Goal: Task Accomplishment & Management: Use online tool/utility

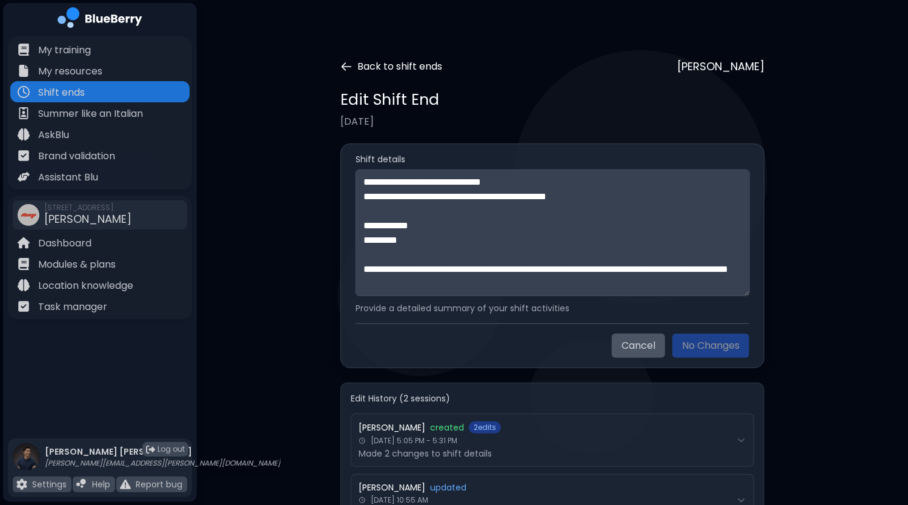
click at [342, 66] on icon at bounding box center [346, 66] width 9 height 7
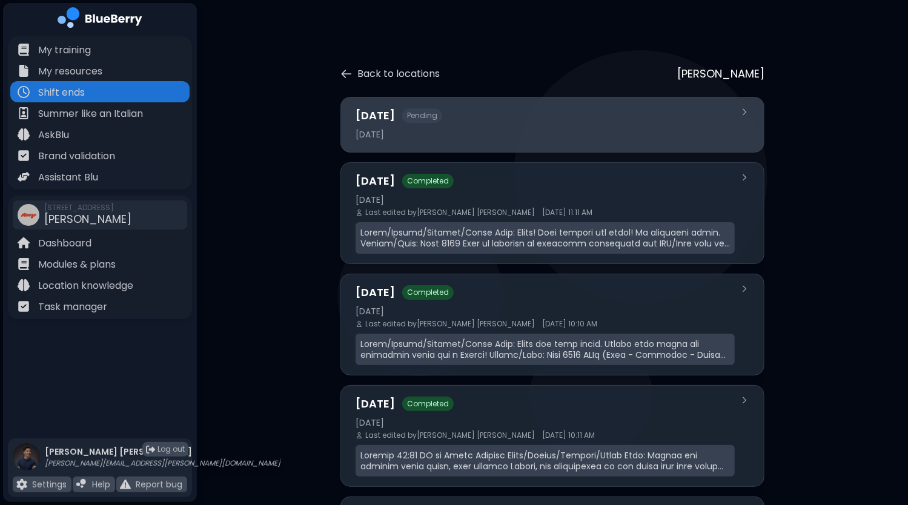
click at [438, 117] on div "[DATE] Pending" at bounding box center [544, 115] width 379 height 17
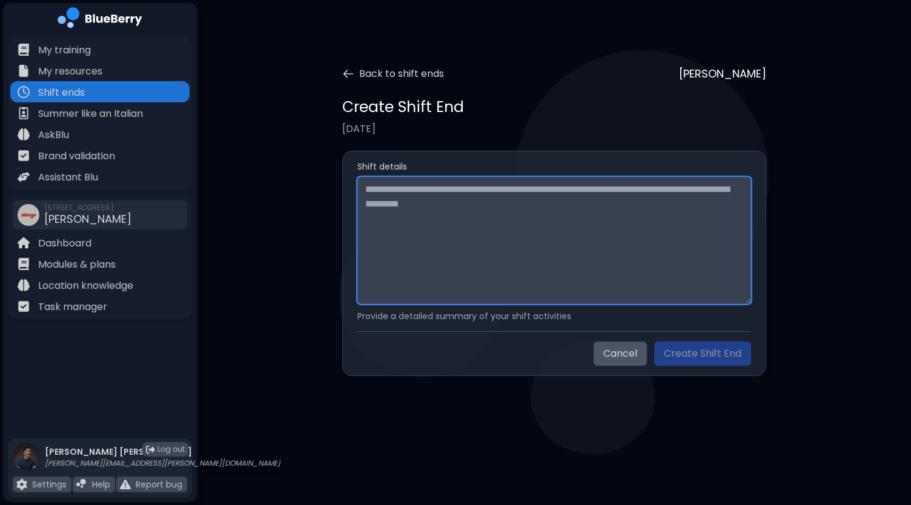
click at [448, 213] on textarea at bounding box center [554, 240] width 394 height 127
paste textarea "**********"
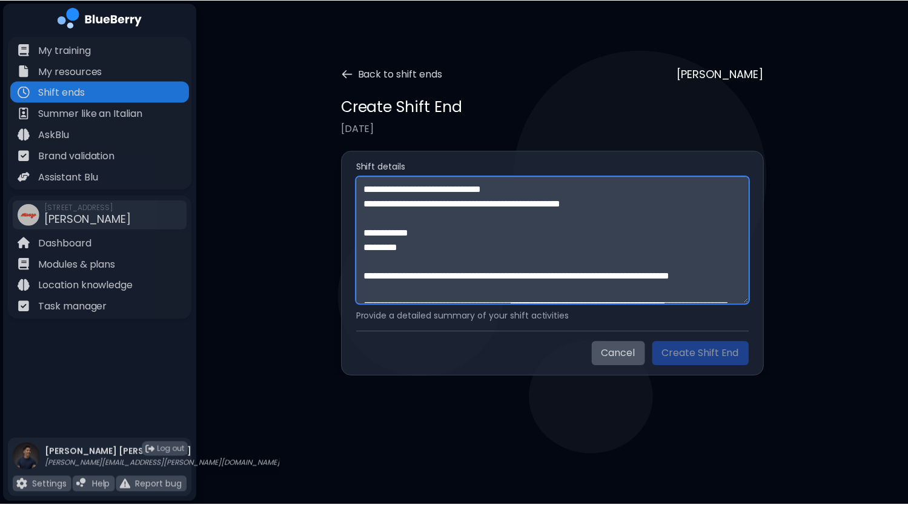
scroll to position [401, 0]
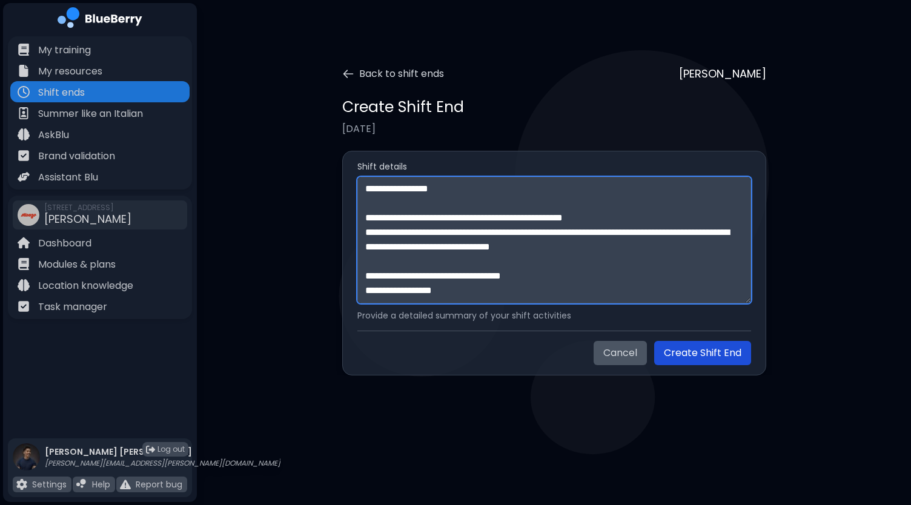
type textarea "**********"
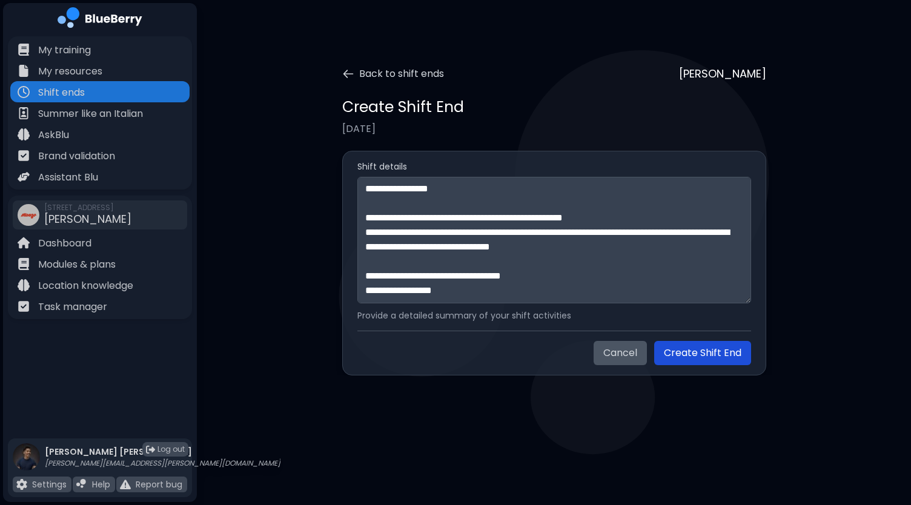
click at [718, 354] on button "Create Shift End" at bounding box center [702, 353] width 97 height 24
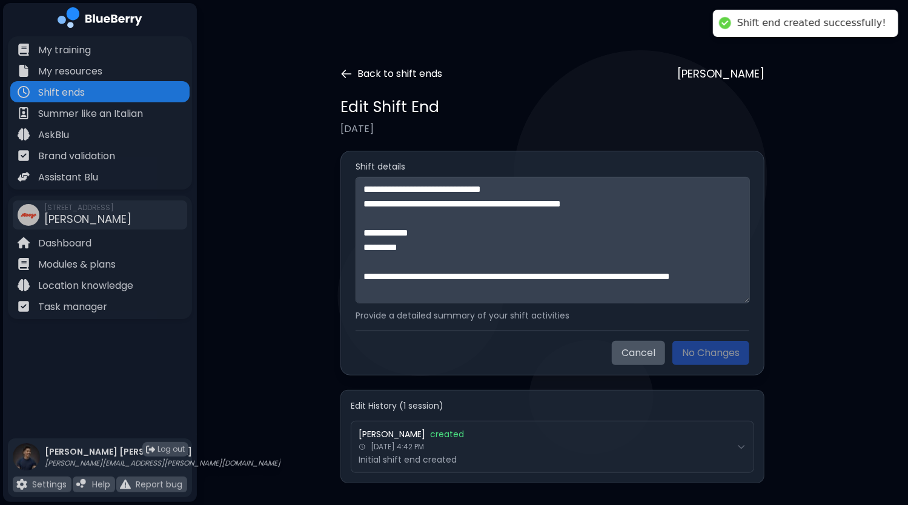
click at [352, 72] on icon at bounding box center [346, 74] width 12 height 12
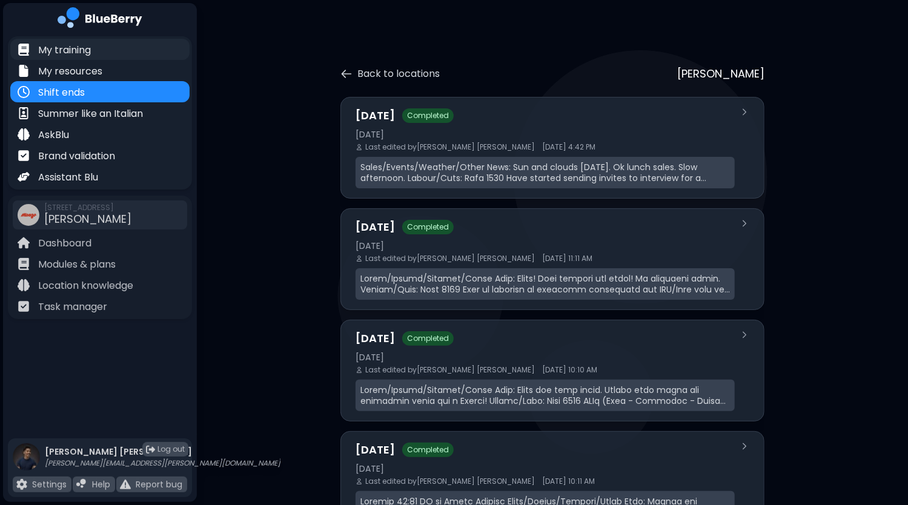
click at [85, 58] on div "My training" at bounding box center [99, 49] width 179 height 21
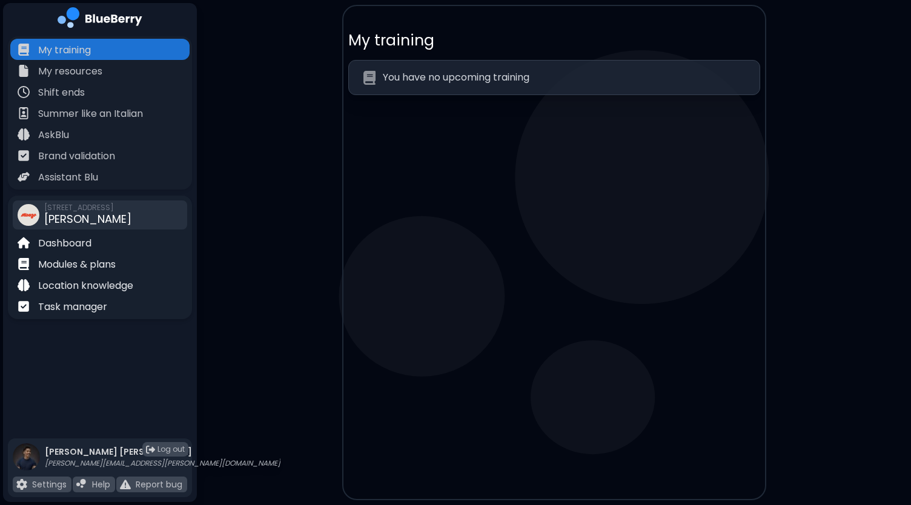
click at [87, 217] on div "[STREET_ADDRESS][PERSON_NAME]" at bounding box center [87, 215] width 87 height 27
click at [76, 307] on p "Task manager" at bounding box center [72, 307] width 69 height 15
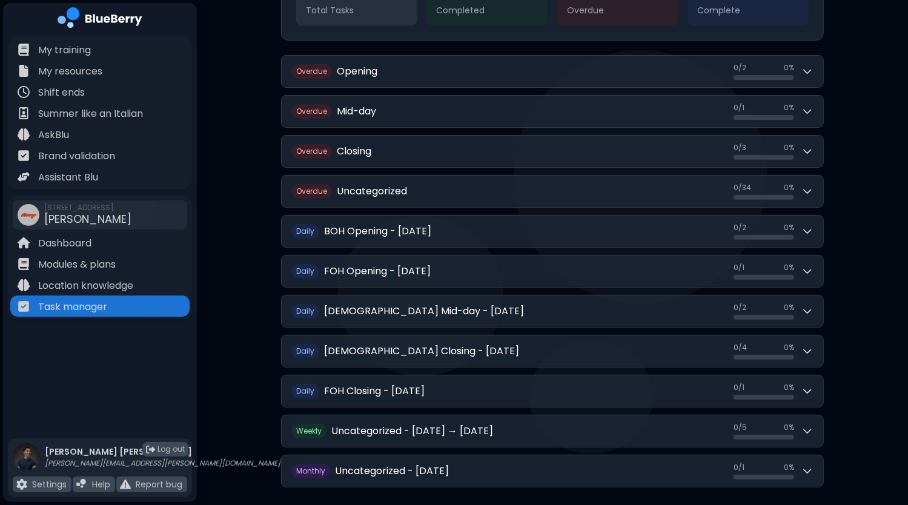
scroll to position [200, 0]
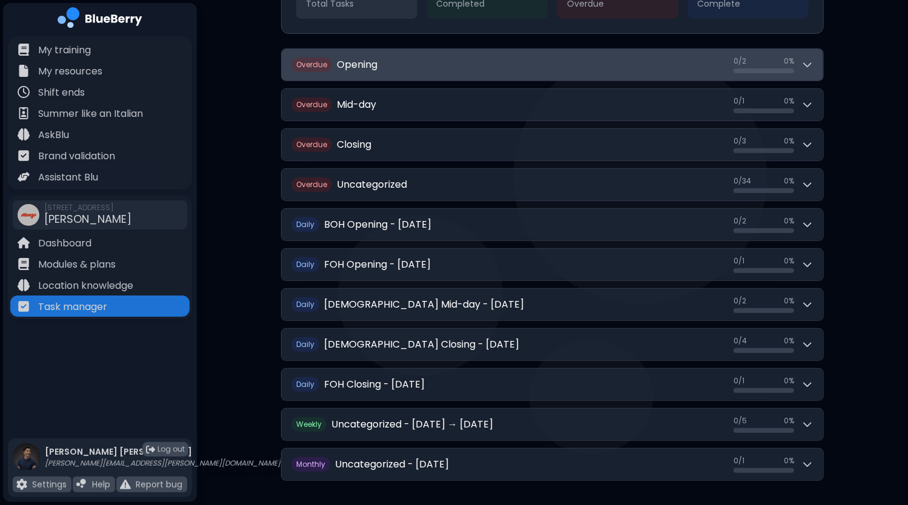
click at [811, 67] on icon at bounding box center [807, 65] width 12 height 12
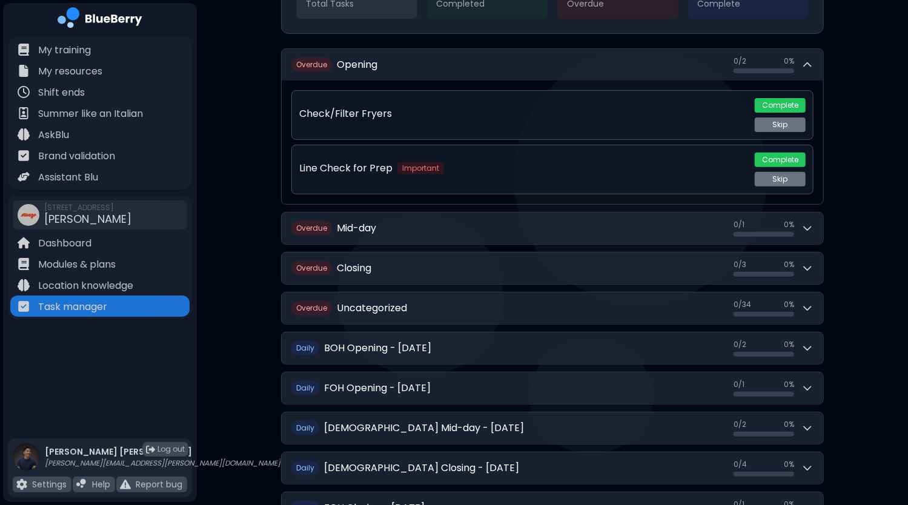
scroll to position [139, 0]
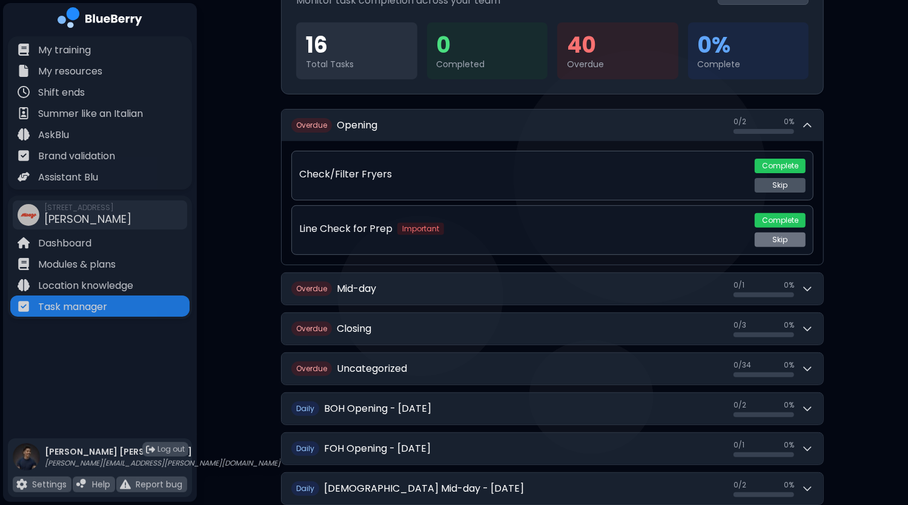
click at [780, 188] on button "Skip" at bounding box center [779, 185] width 51 height 15
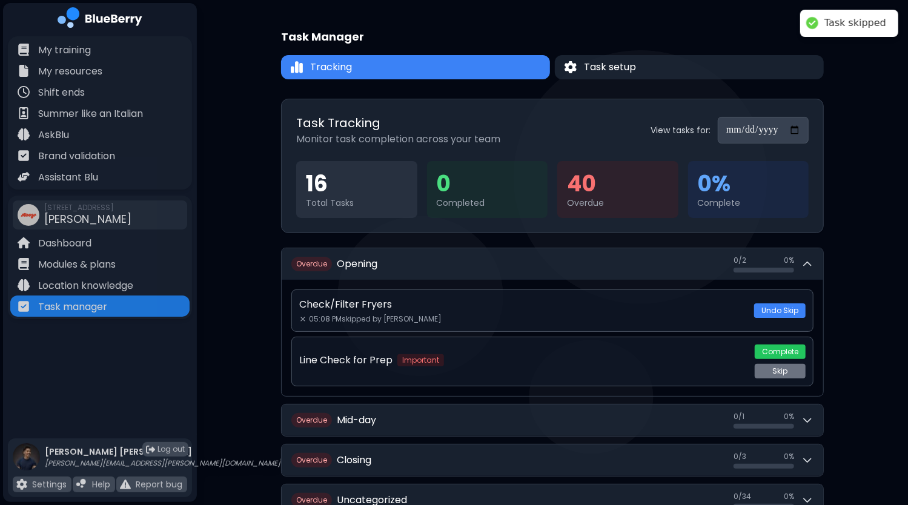
scroll to position [0, 0]
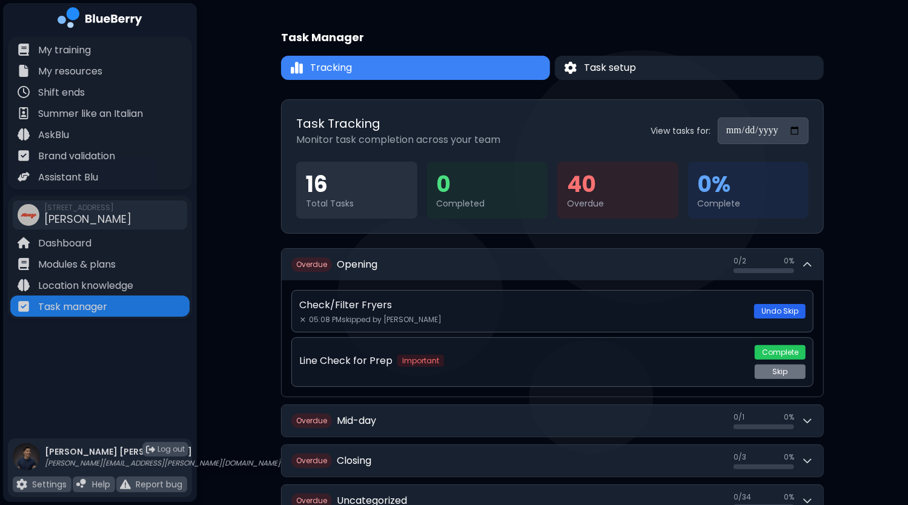
click at [777, 310] on button "Undo Skip" at bounding box center [779, 311] width 51 height 15
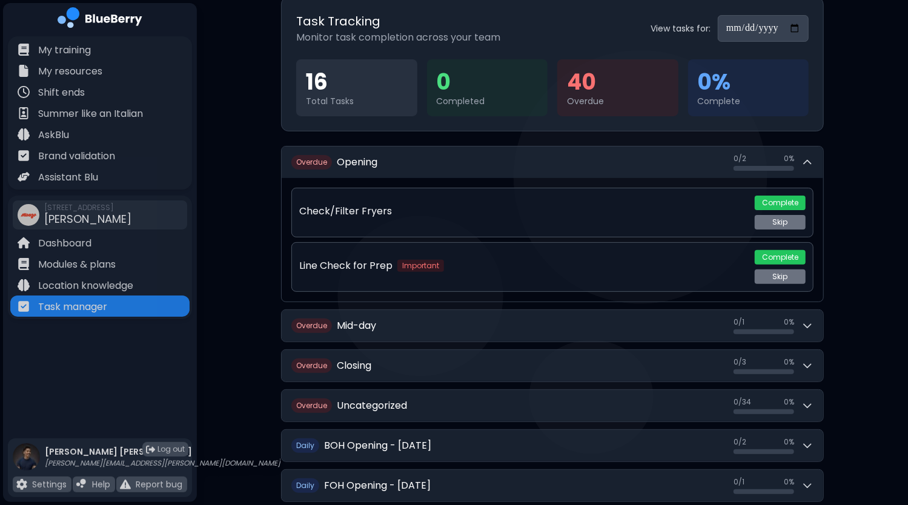
scroll to position [121, 0]
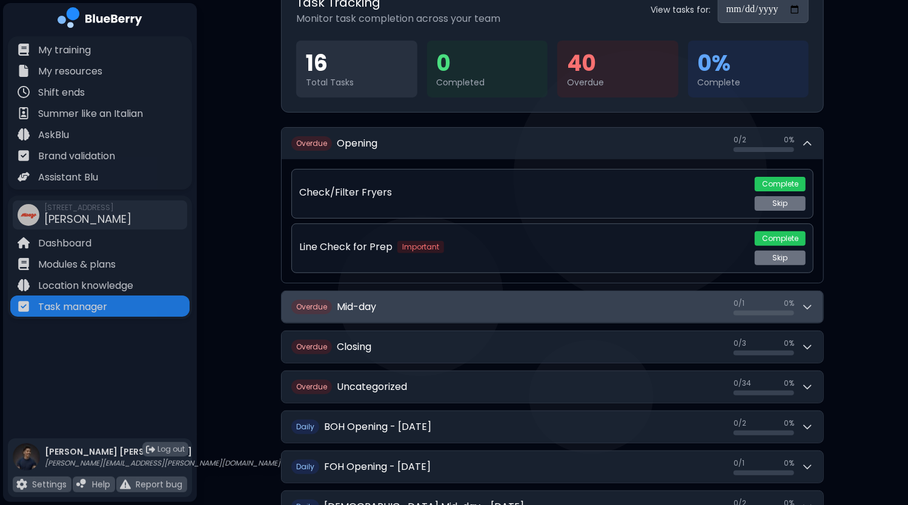
click at [810, 308] on icon at bounding box center [807, 307] width 12 height 12
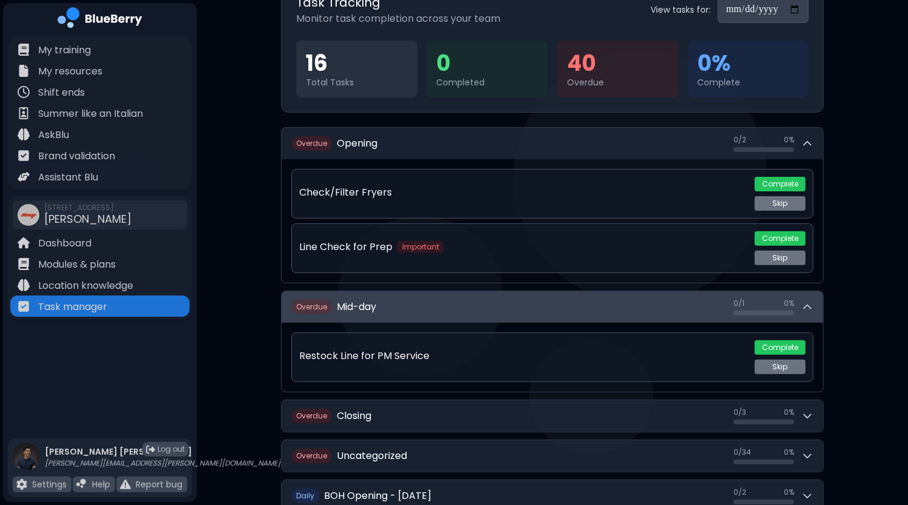
click at [810, 308] on icon at bounding box center [807, 307] width 12 height 12
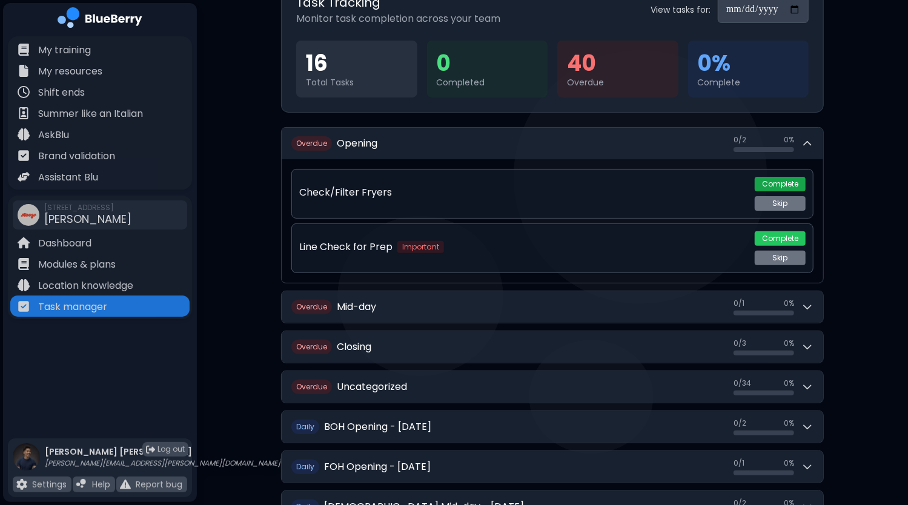
click at [769, 183] on button "Complete" at bounding box center [779, 184] width 51 height 15
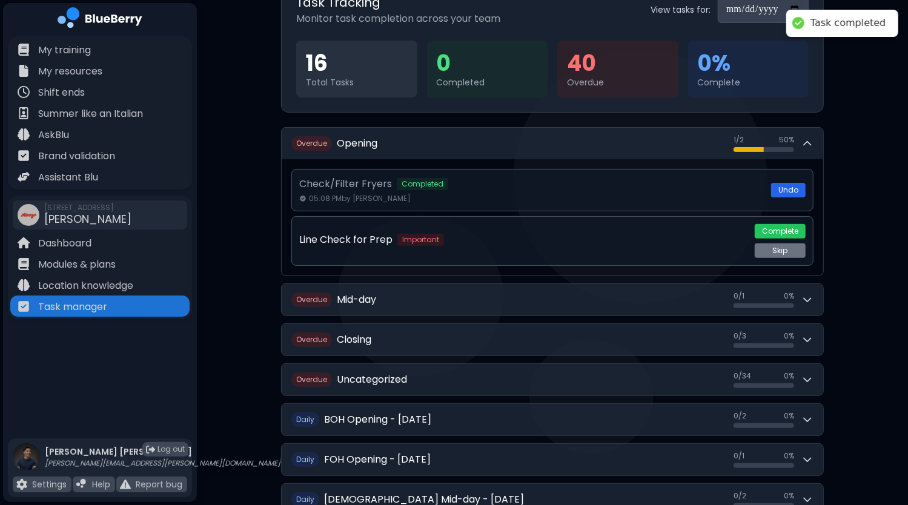
click at [793, 192] on button "Undo" at bounding box center [788, 190] width 35 height 15
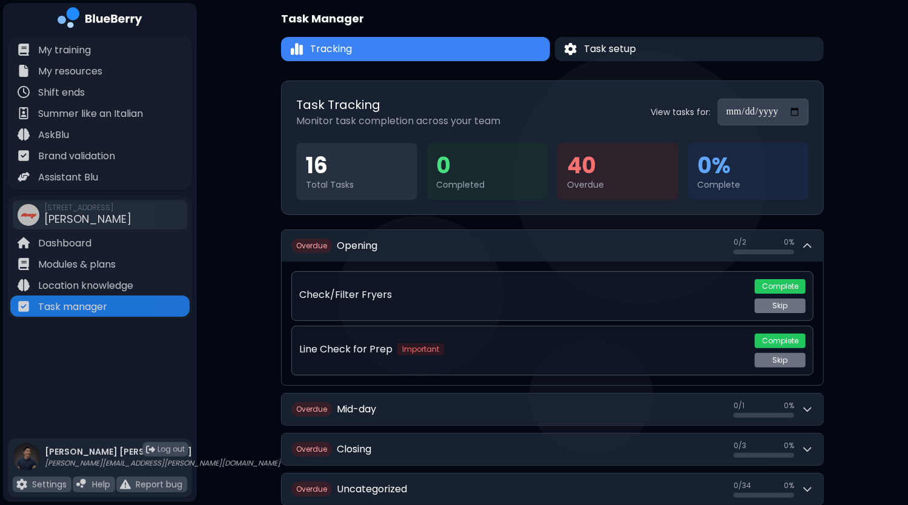
scroll to position [0, 0]
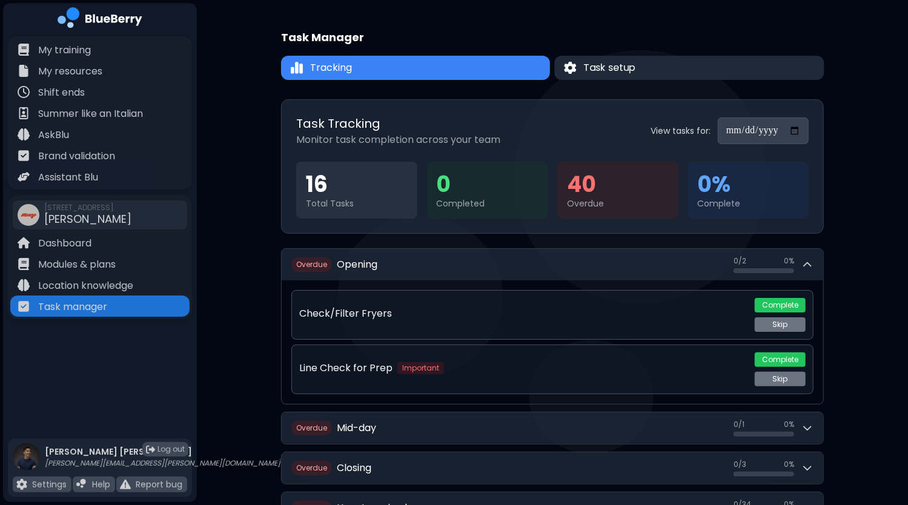
click at [630, 65] on span "Task setup" at bounding box center [610, 68] width 52 height 15
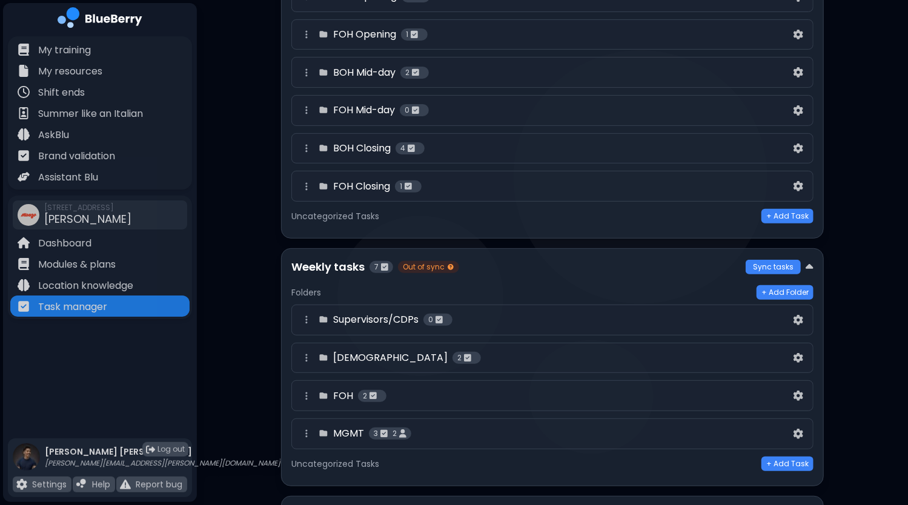
scroll to position [182, 0]
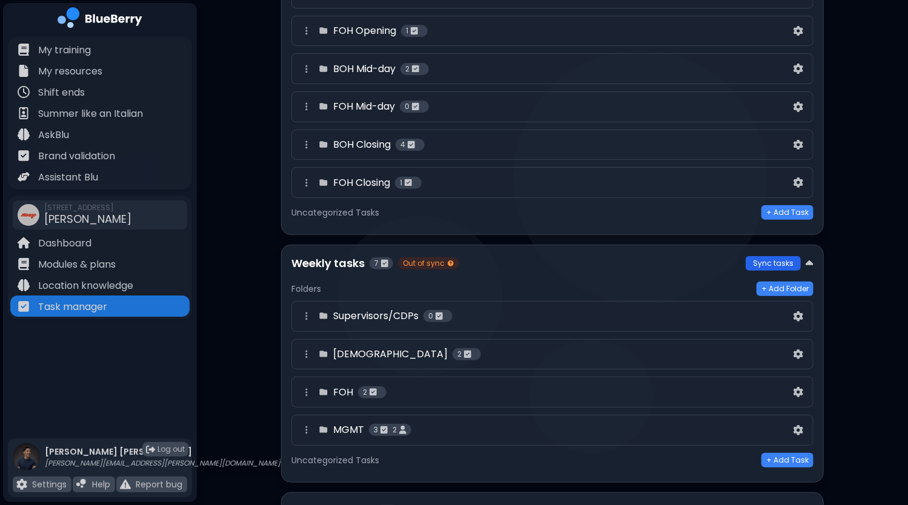
click at [768, 266] on button "Sync tasks" at bounding box center [772, 263] width 55 height 15
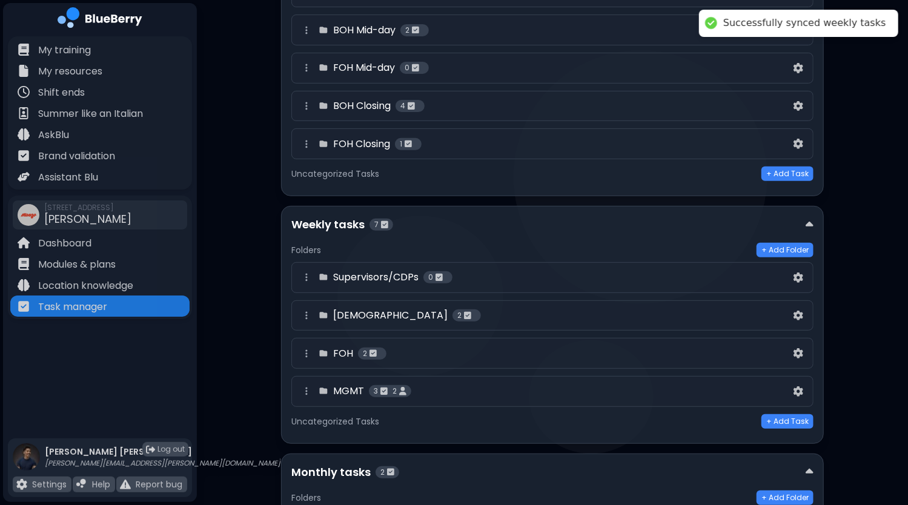
scroll to position [0, 0]
